Goal: Task Accomplishment & Management: Use online tool/utility

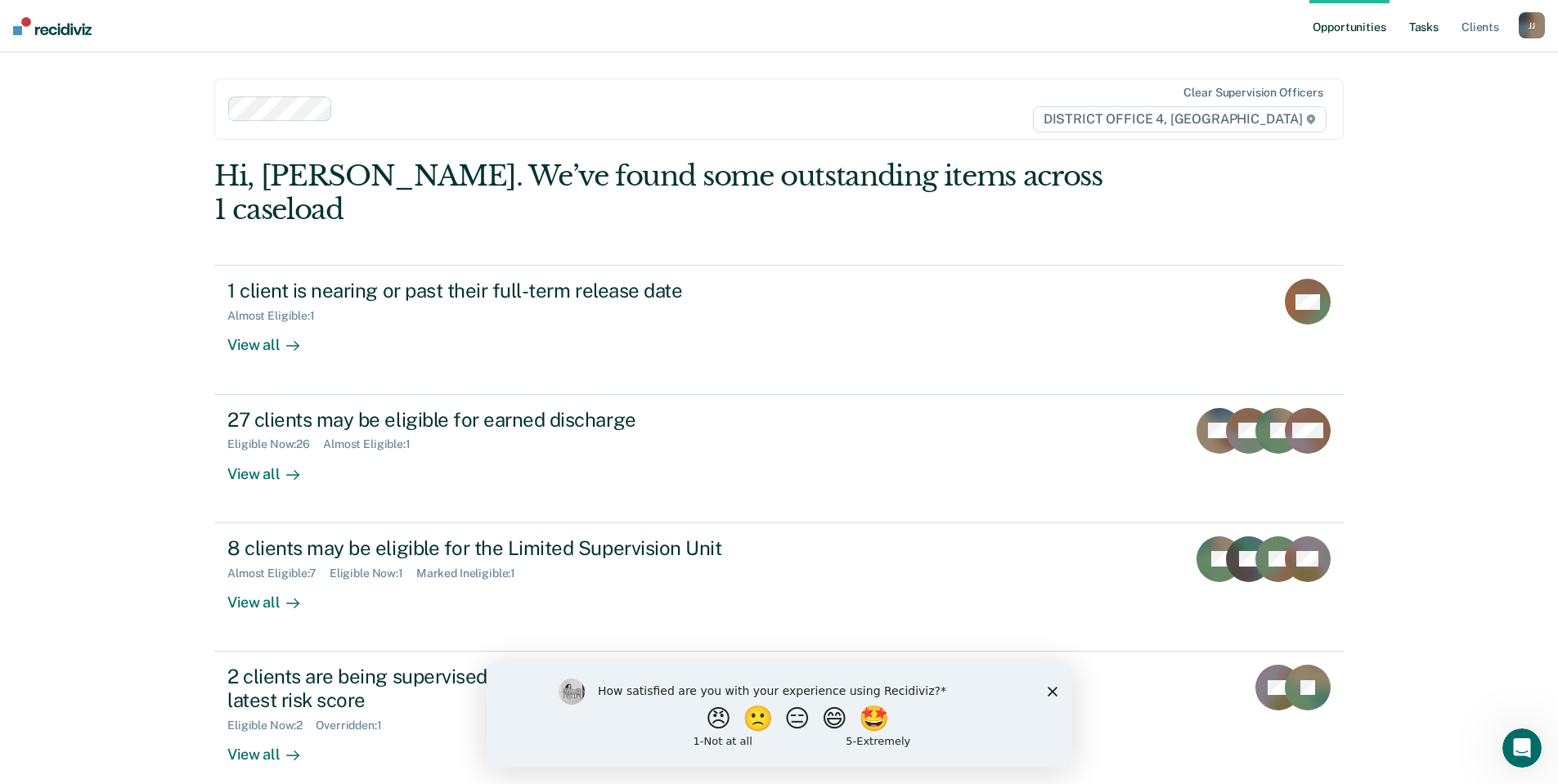
click at [1431, 28] on link "Tasks" at bounding box center [1423, 26] width 36 height 53
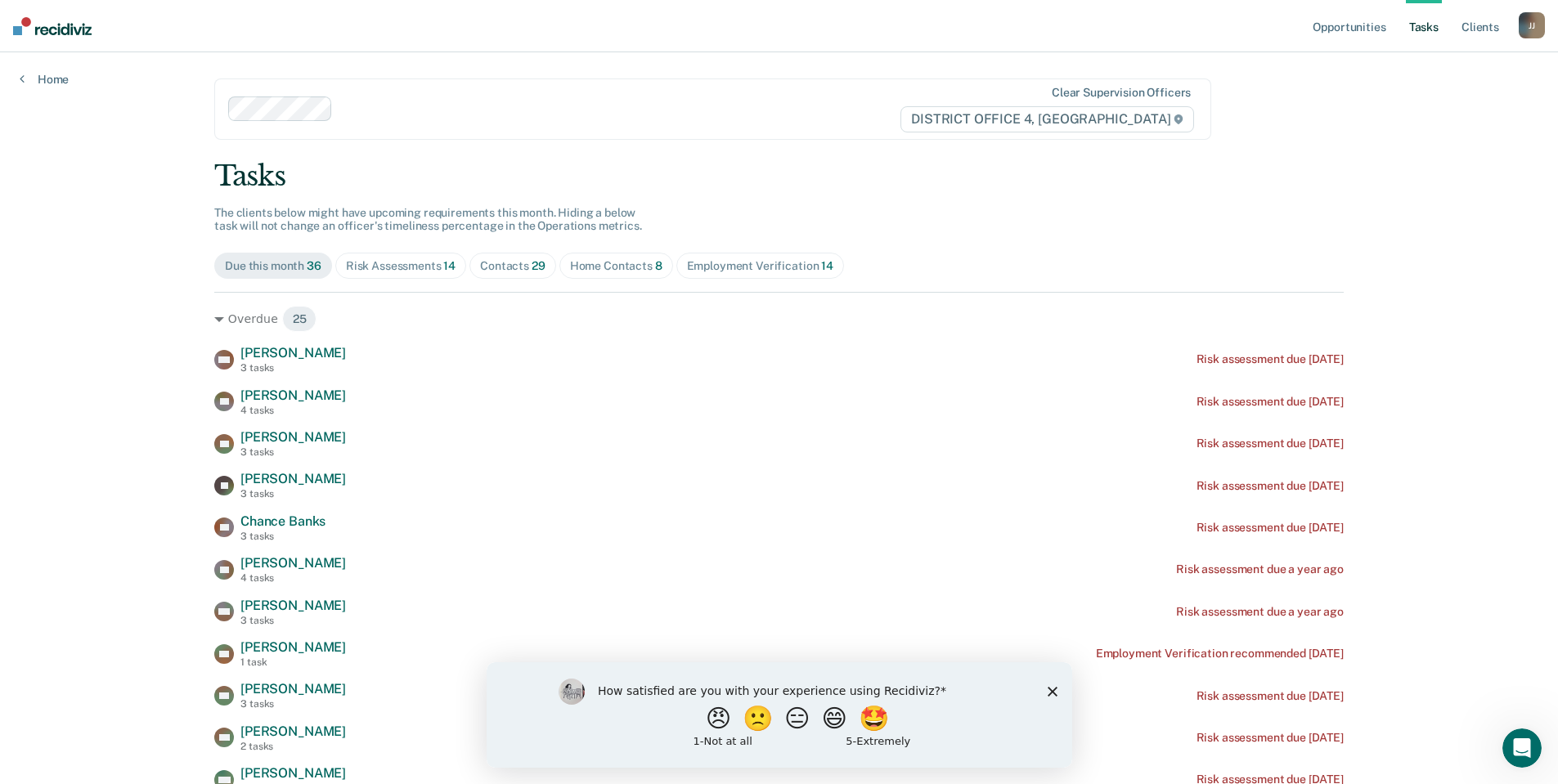
click at [399, 264] on div "Risk Assessments 14" at bounding box center [400, 266] width 110 height 14
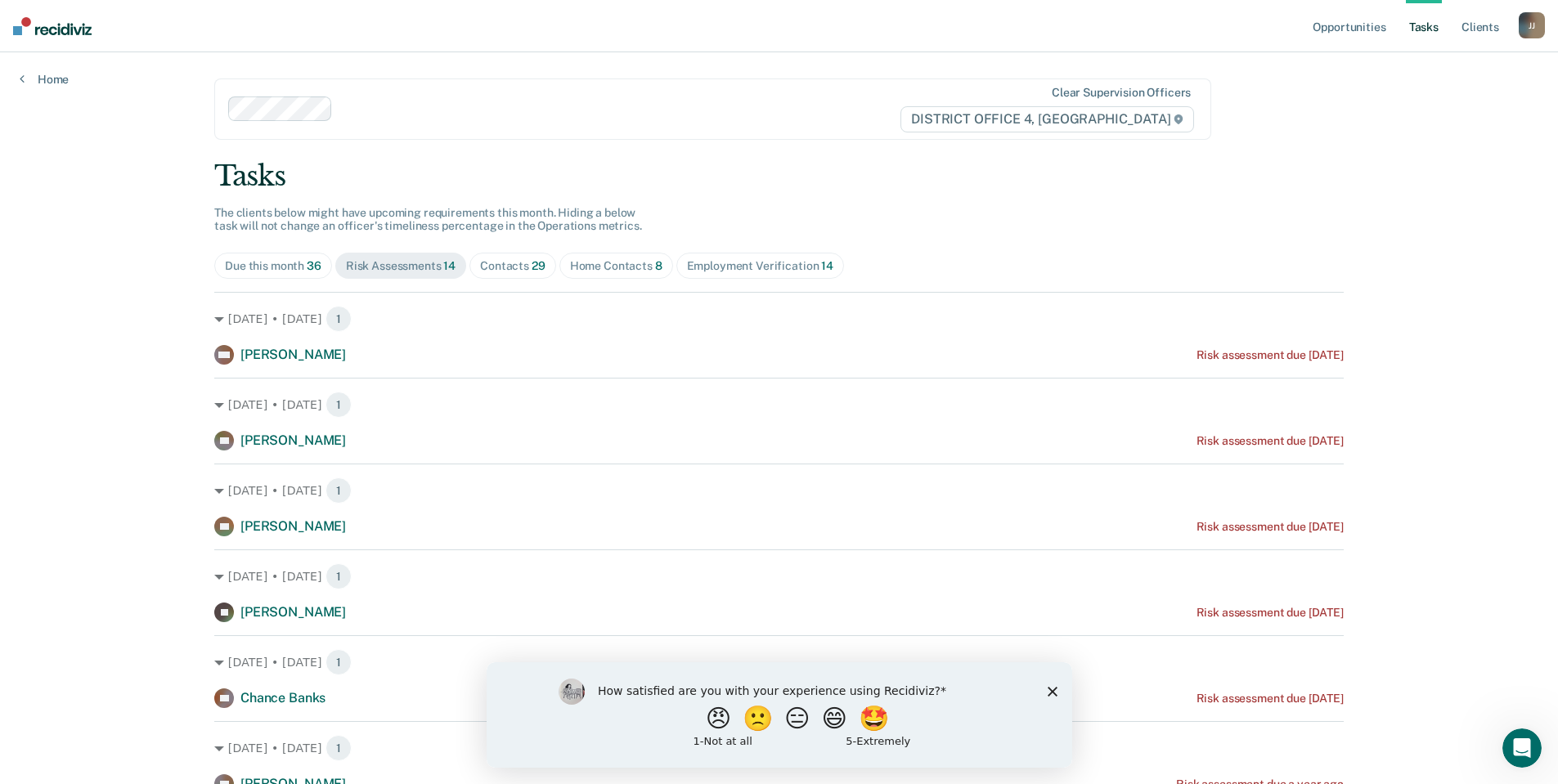
click at [267, 262] on div "Due this month 36" at bounding box center [273, 266] width 97 height 14
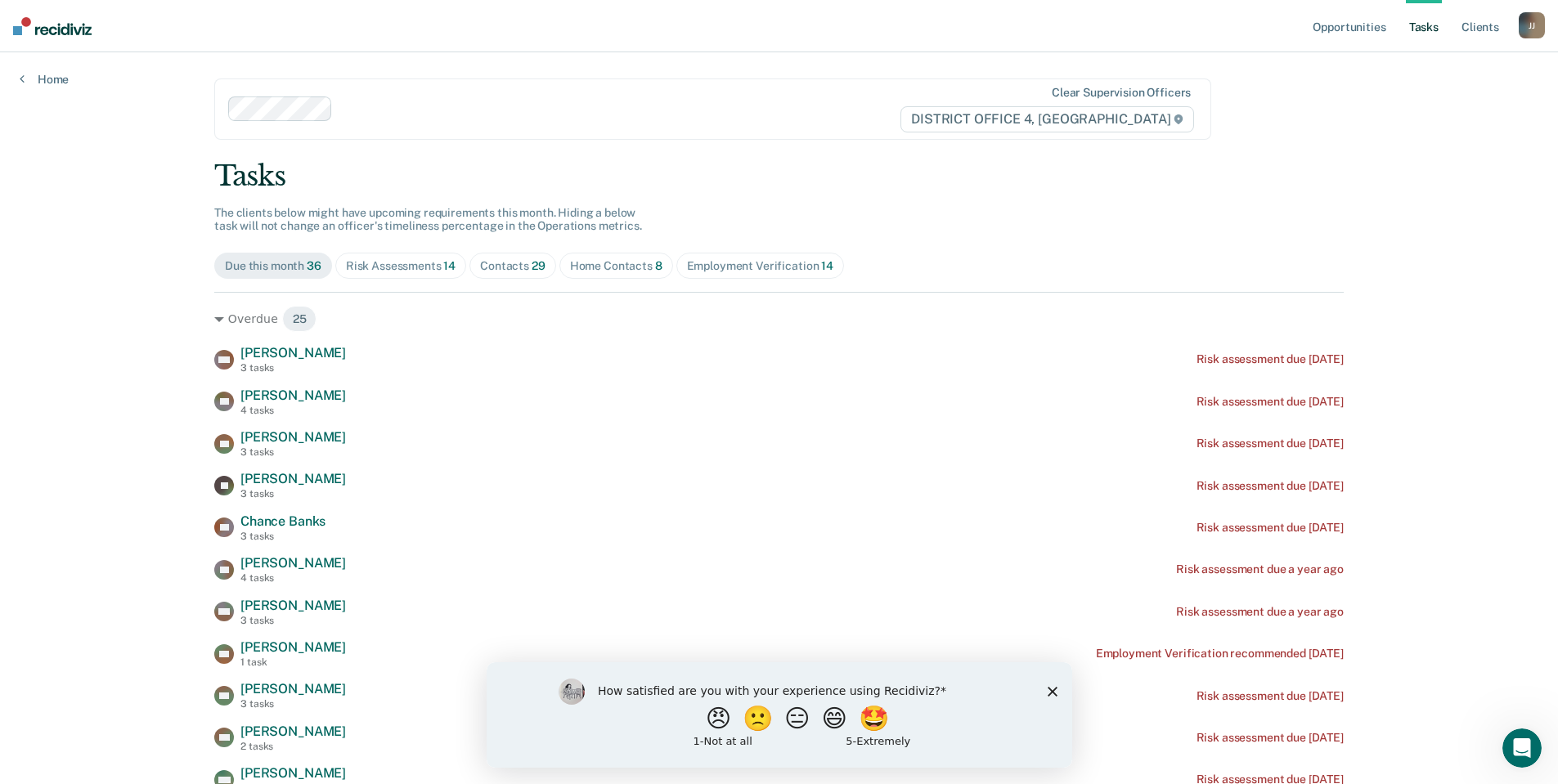
click at [392, 262] on div "Risk Assessments 14" at bounding box center [400, 266] width 110 height 14
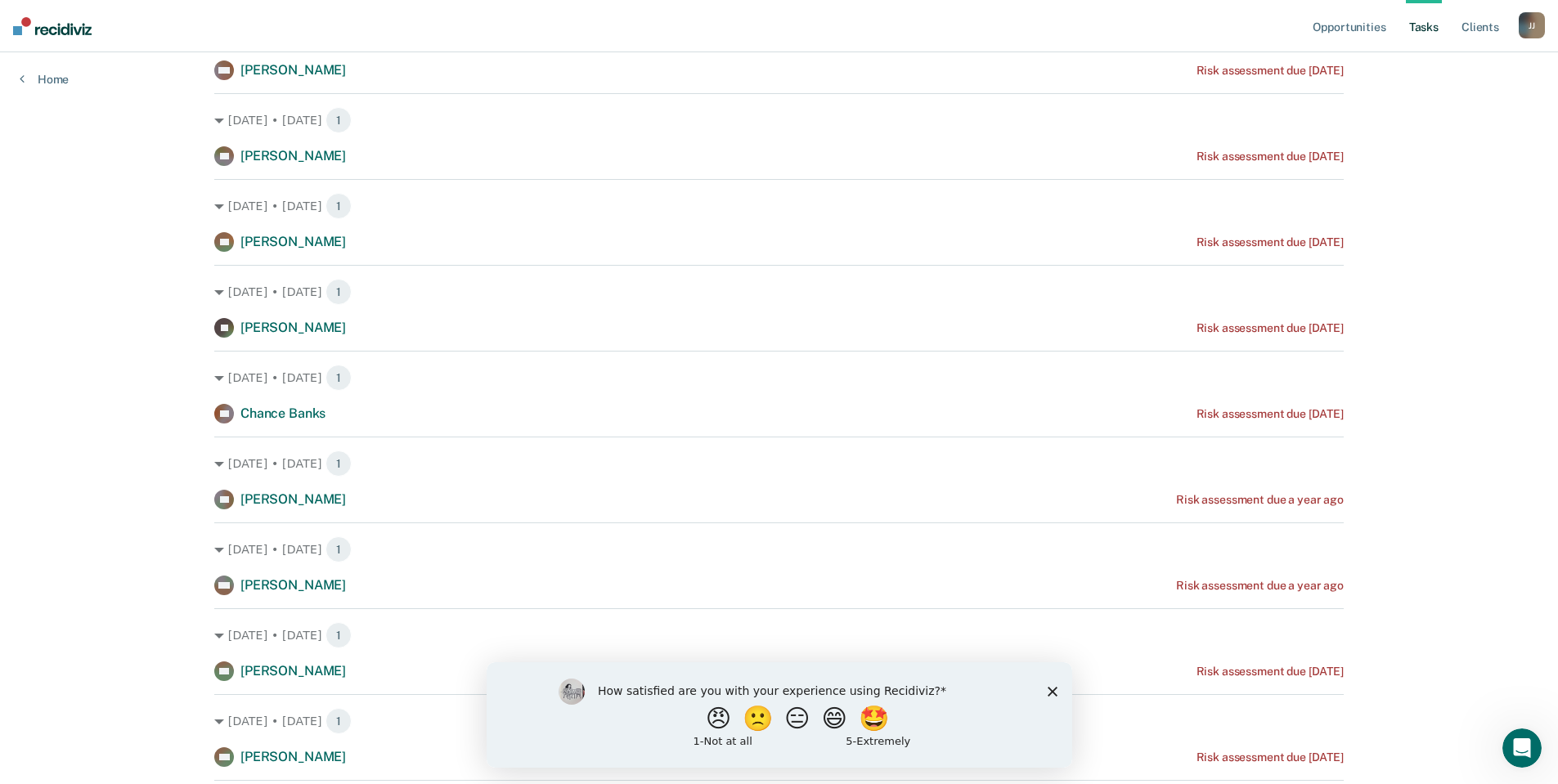
scroll to position [271, 0]
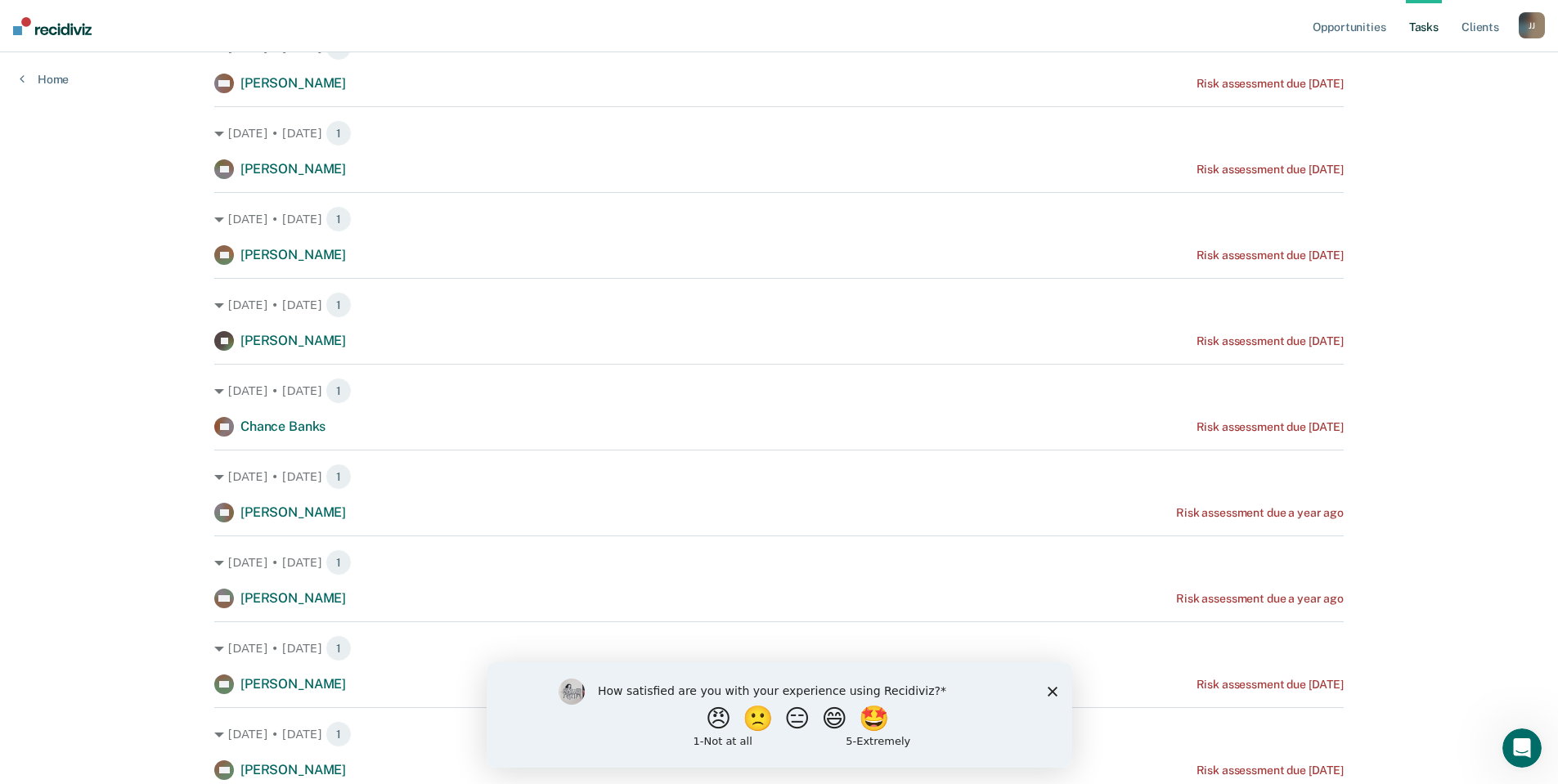
click at [1054, 691] on icon "Close survey" at bounding box center [1052, 691] width 10 height 10
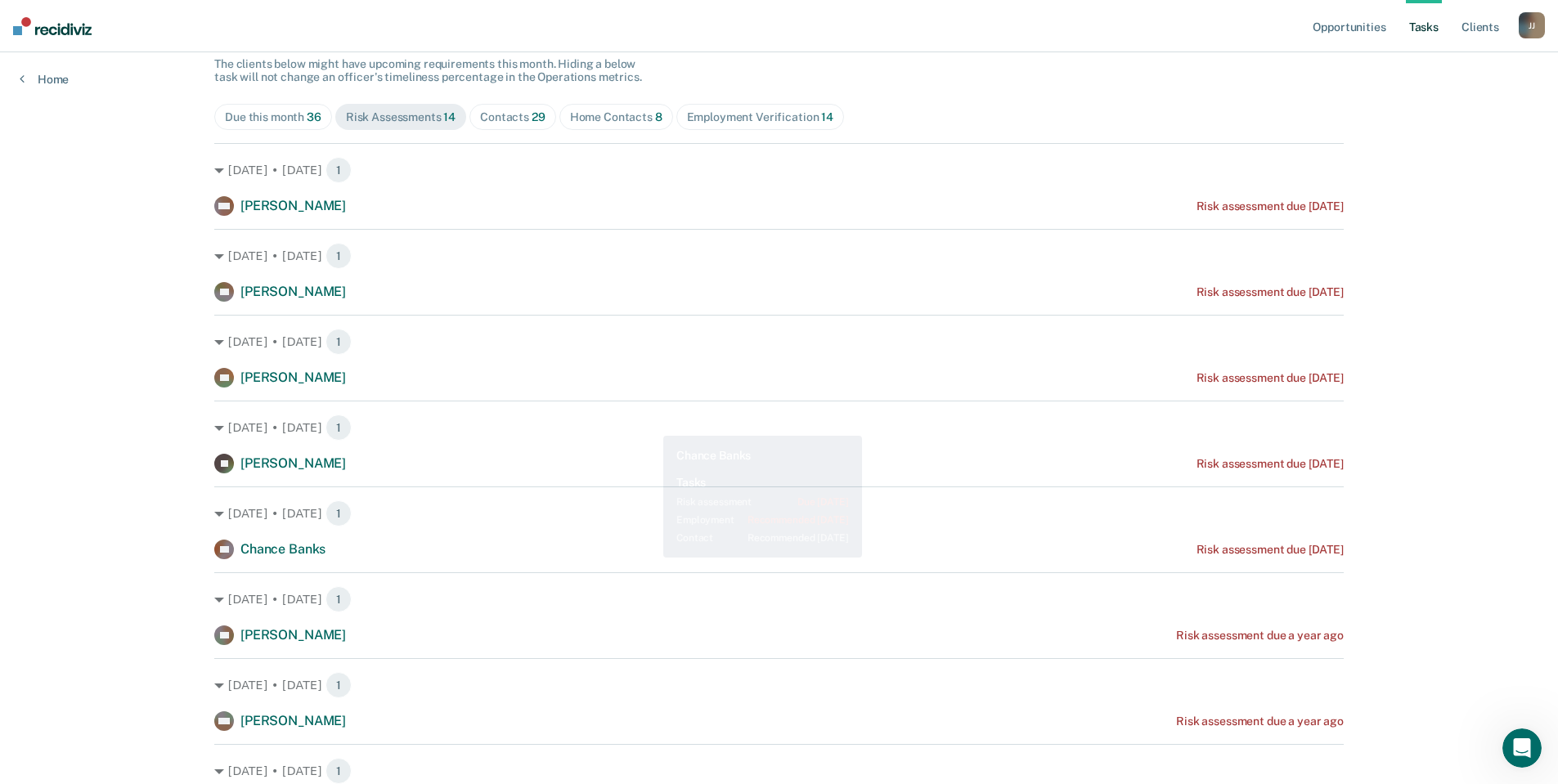
scroll to position [0, 0]
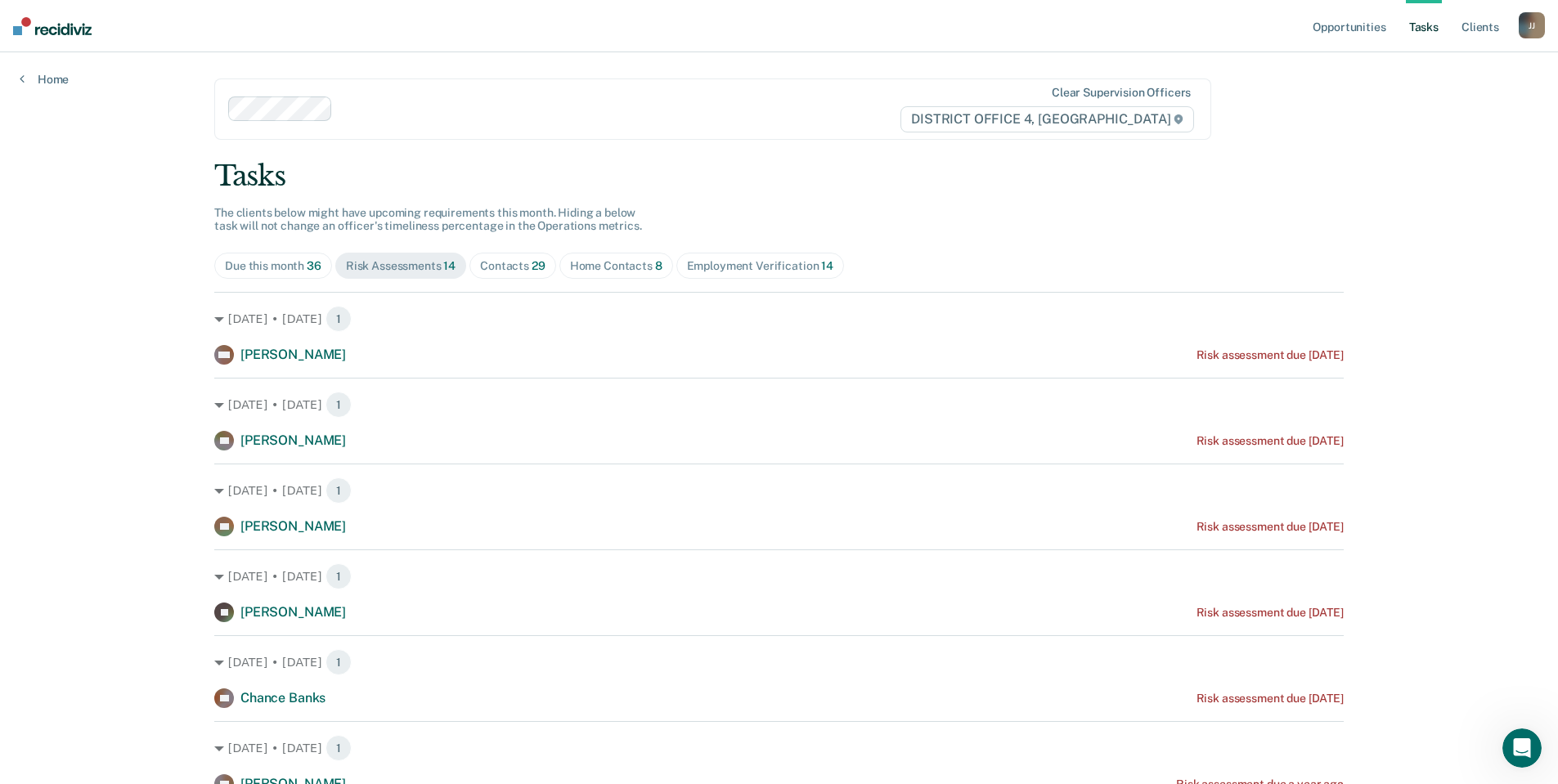
click at [531, 270] on span "29" at bounding box center [538, 266] width 14 height 13
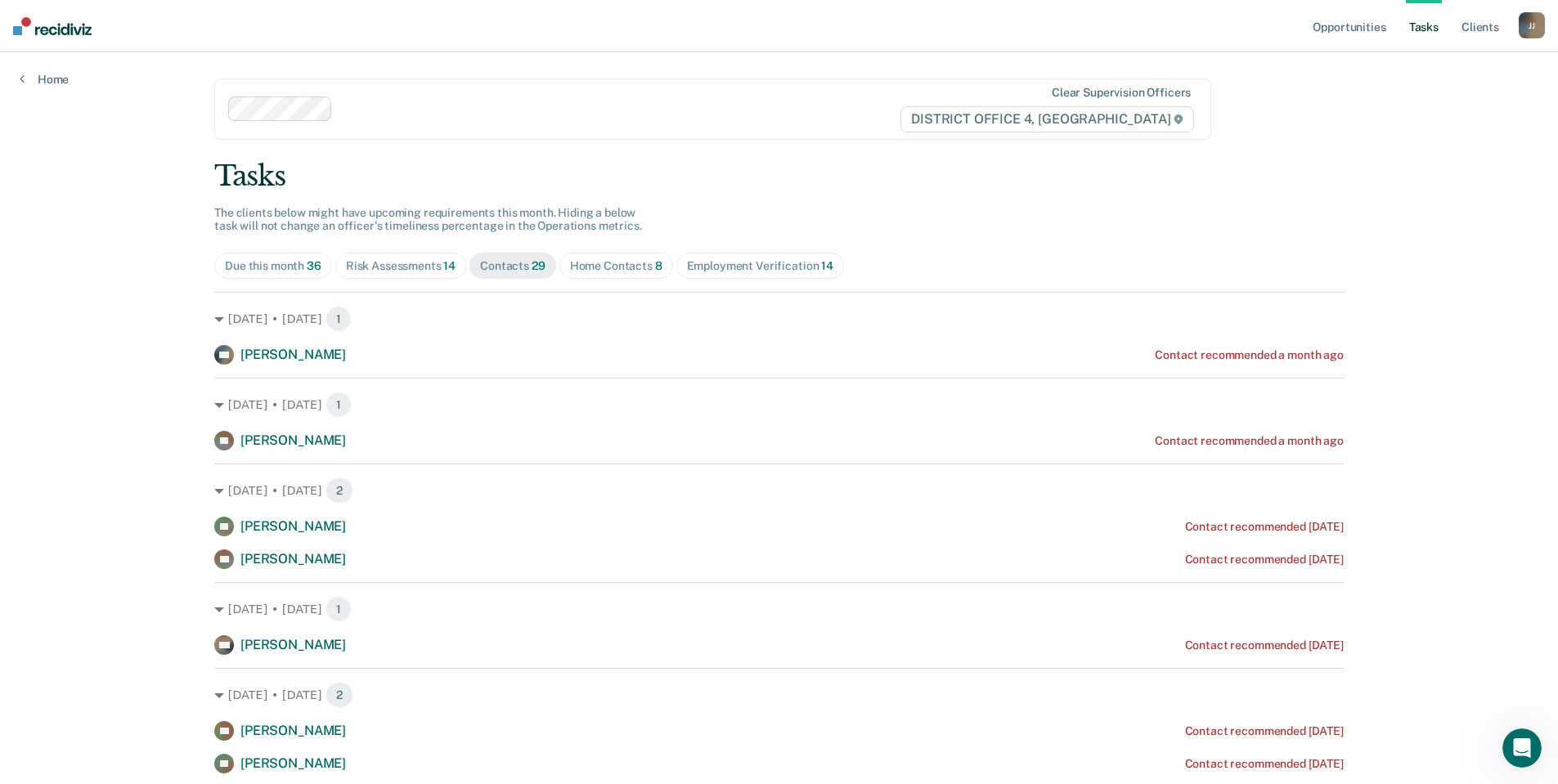
drag, startPoint x: 631, startPoint y: 274, endPoint x: 627, endPoint y: 266, distance: 8.9
click at [631, 271] on span "Home Contacts 8" at bounding box center [615, 266] width 113 height 26
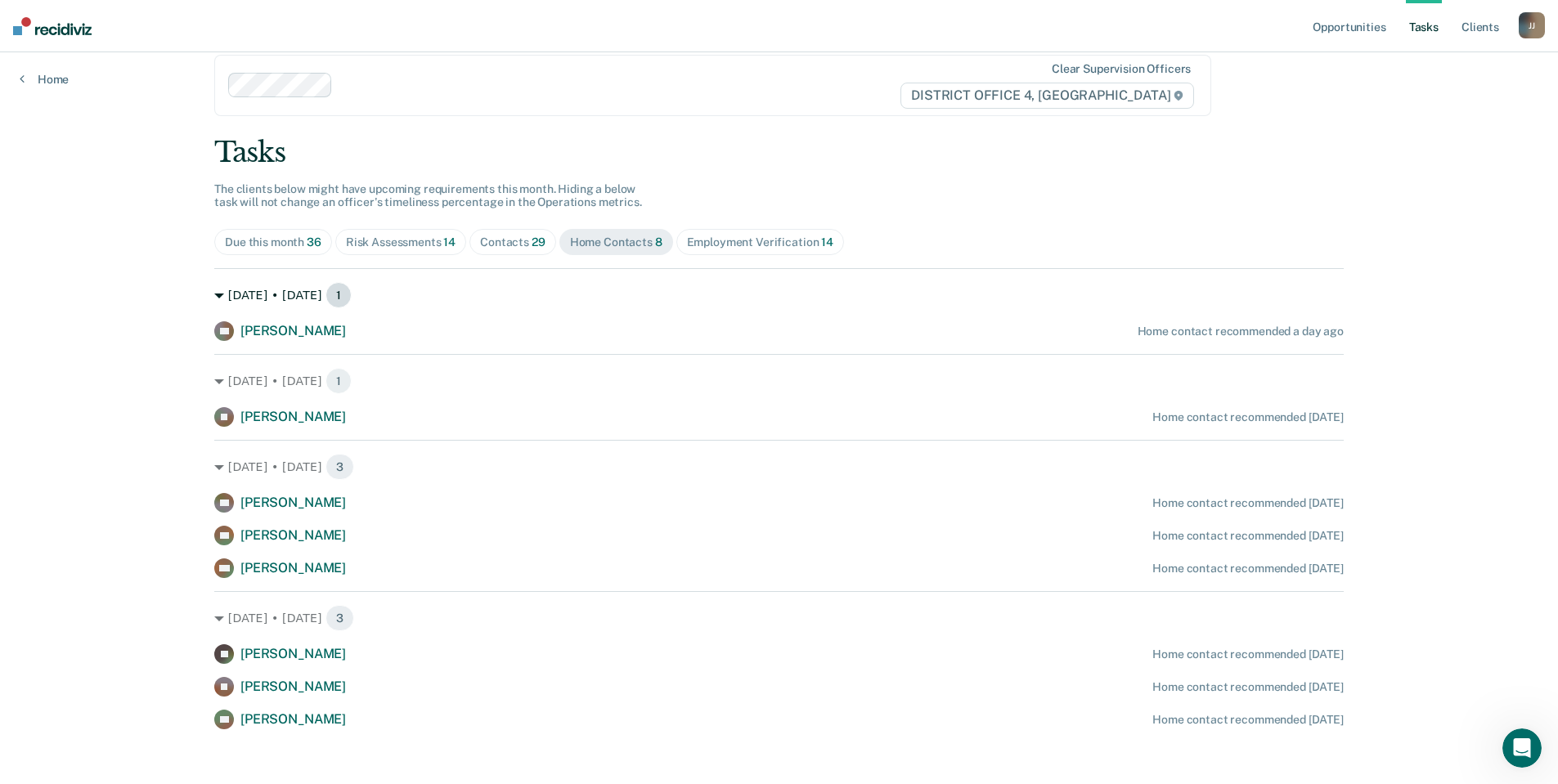
scroll to position [34, 0]
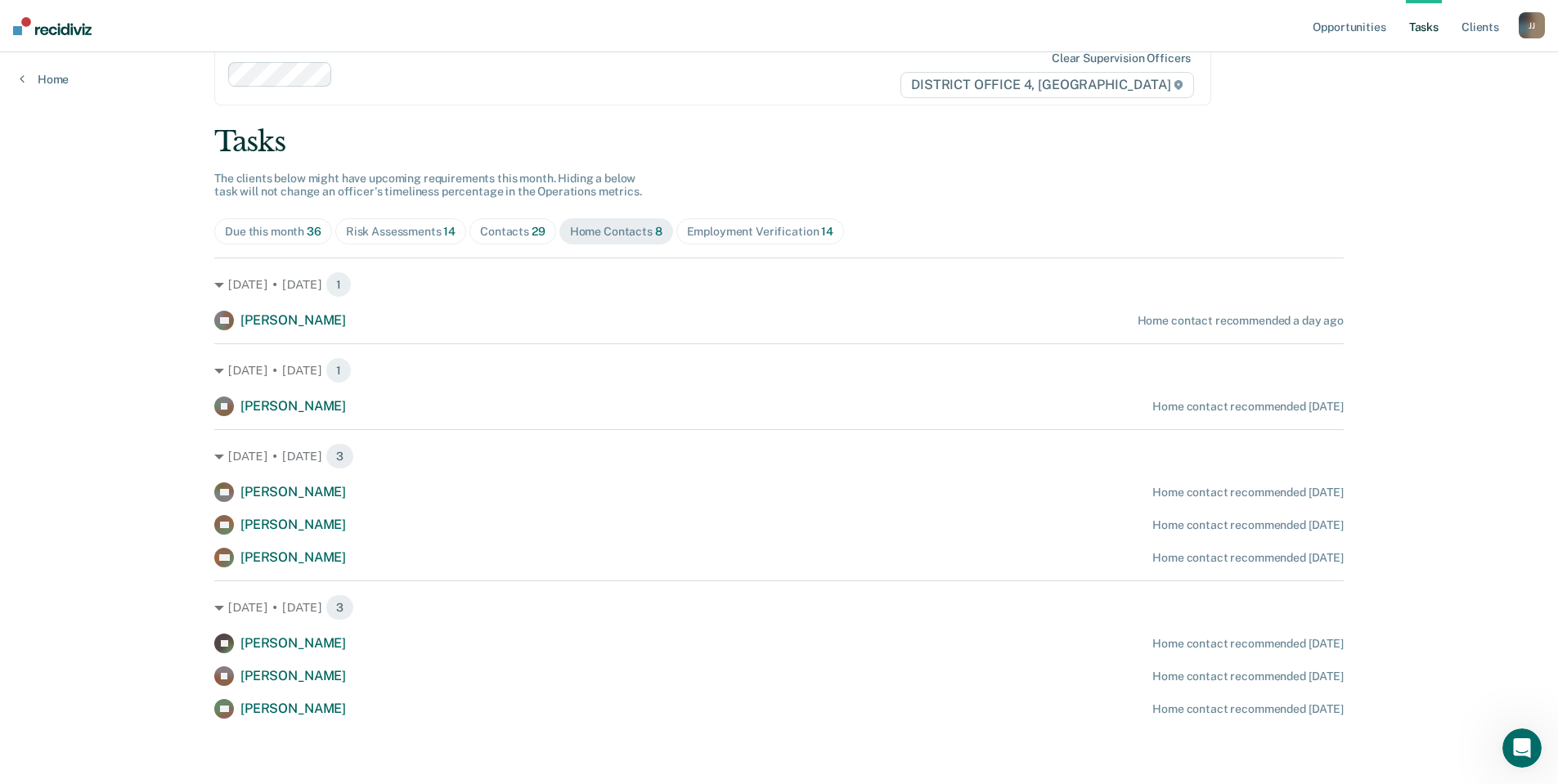
click at [423, 232] on div "Risk Assessments 14" at bounding box center [400, 232] width 110 height 14
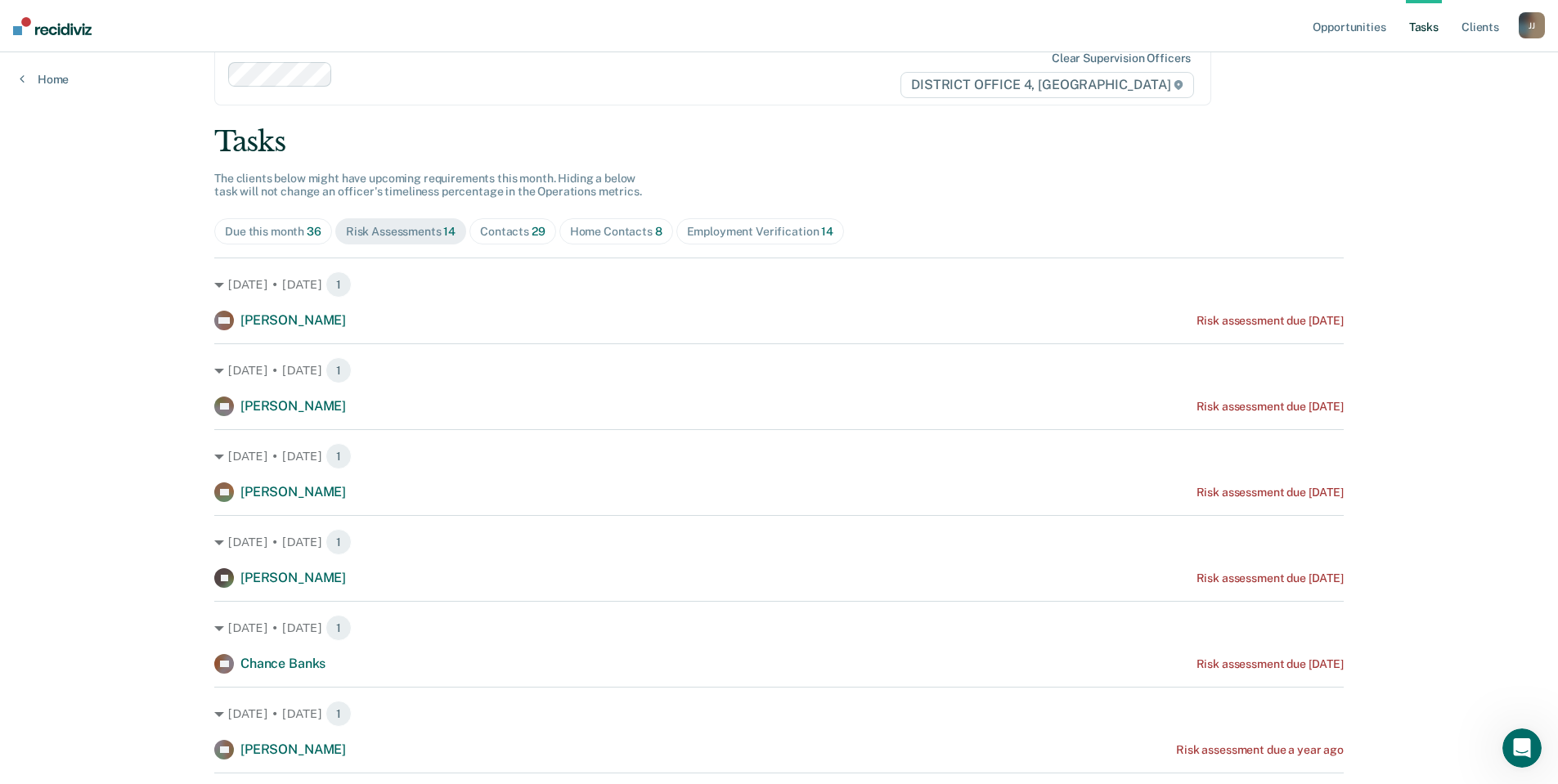
click at [495, 235] on div "Contacts 29" at bounding box center [512, 232] width 65 height 14
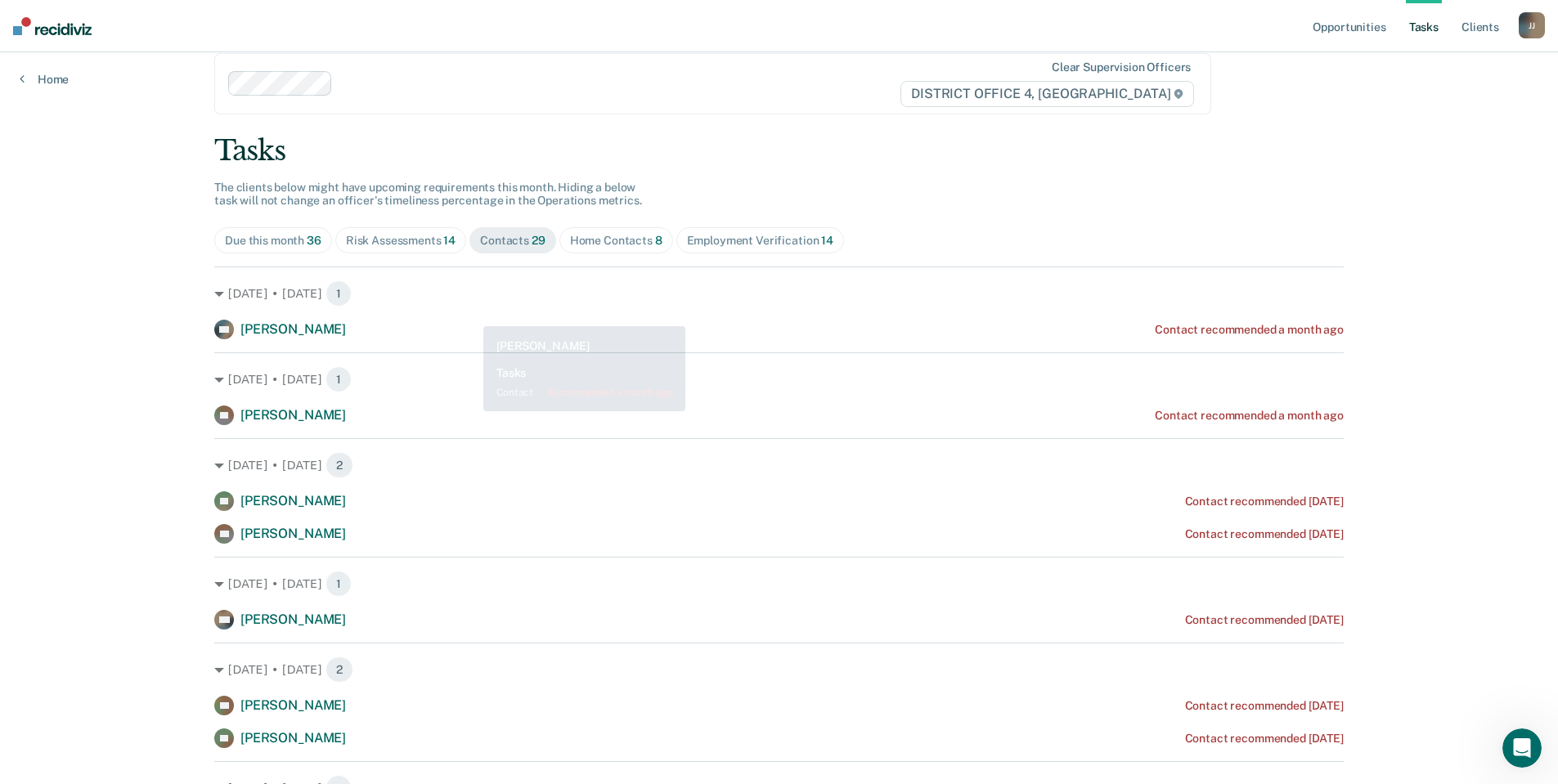
scroll to position [0, 0]
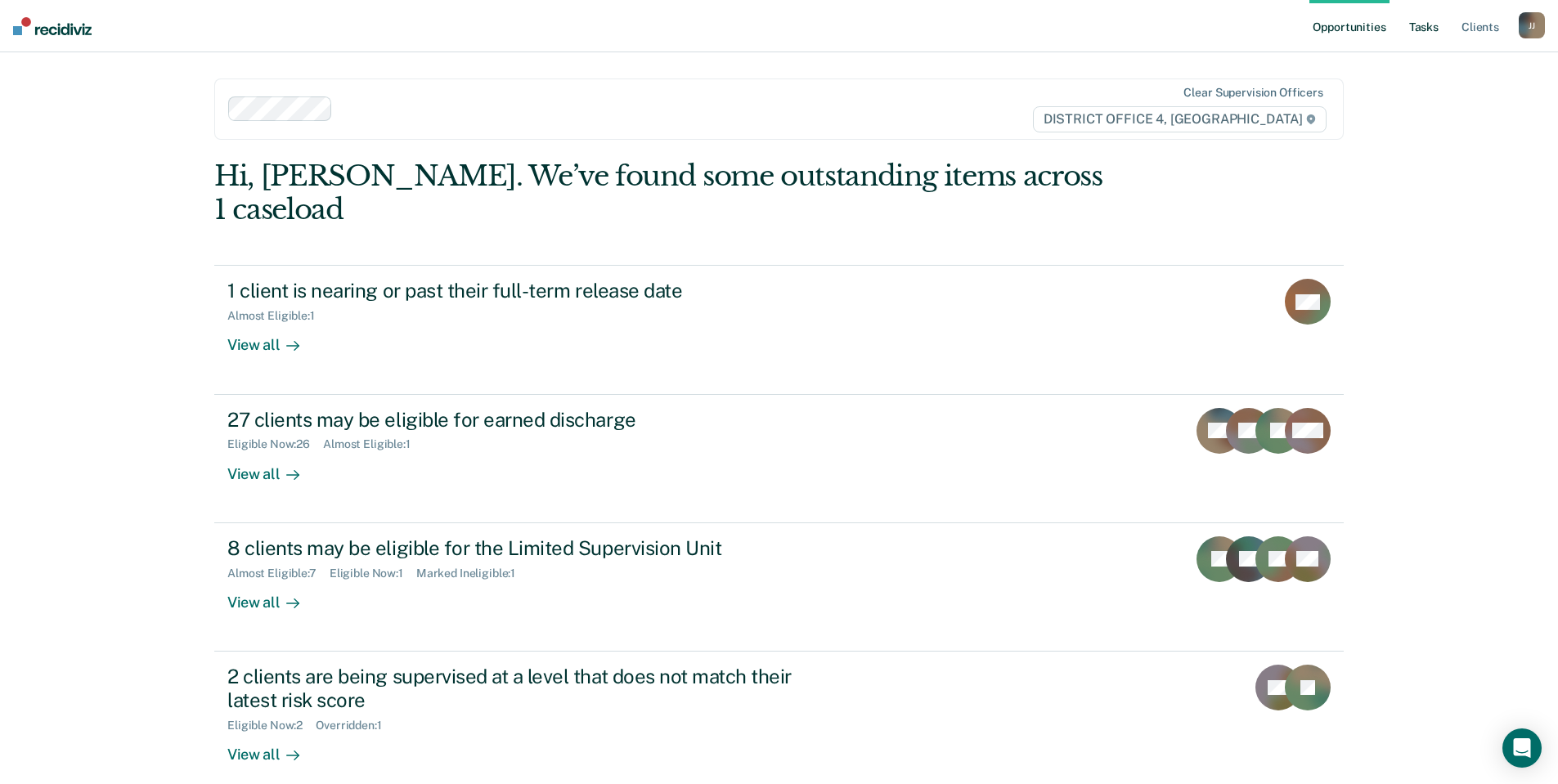
click at [1429, 27] on link "Tasks" at bounding box center [1423, 26] width 36 height 53
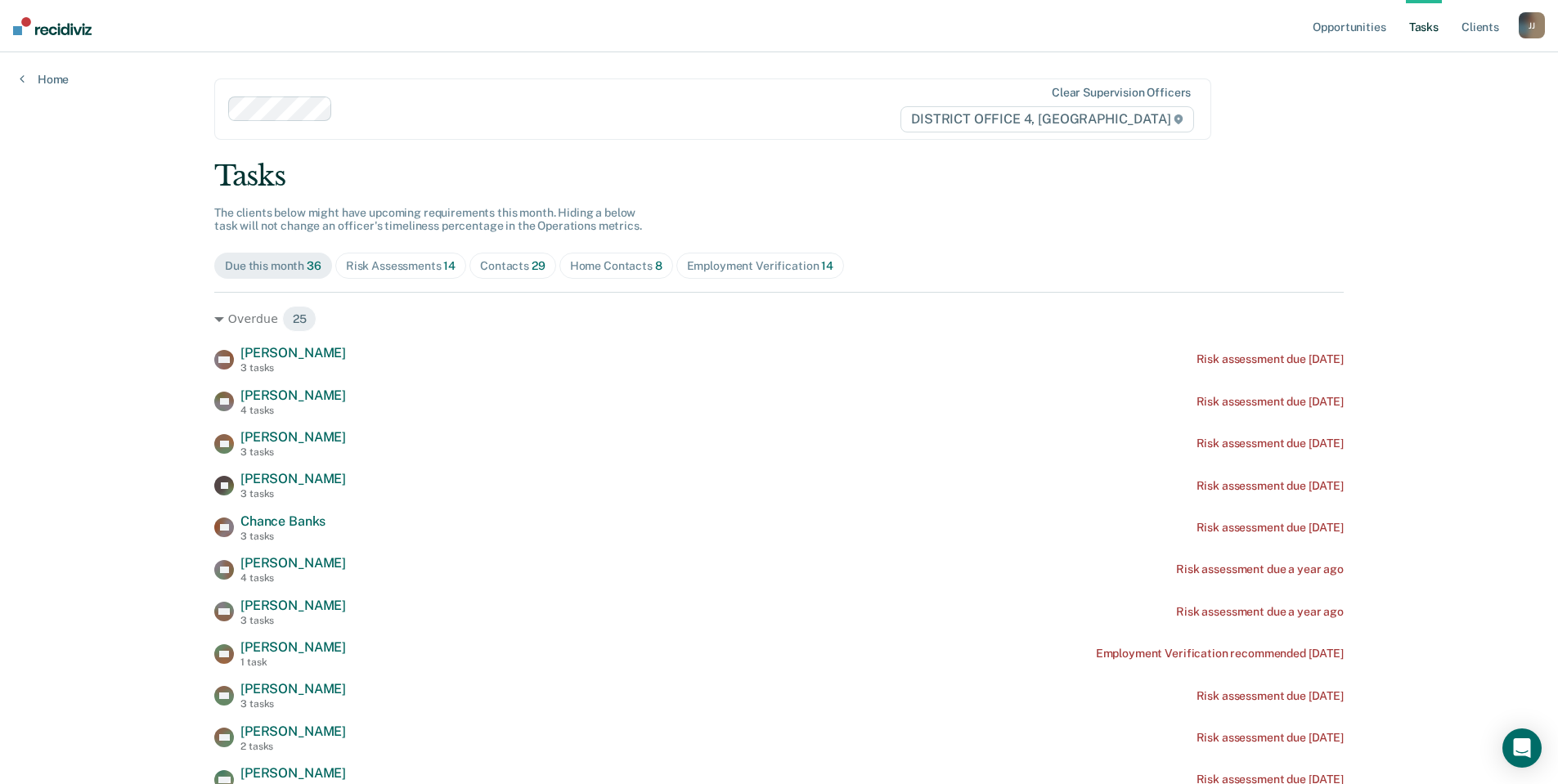
click at [716, 269] on div "Employment Verification 14" at bounding box center [760, 266] width 147 height 14
